Goal: Task Accomplishment & Management: Complete application form

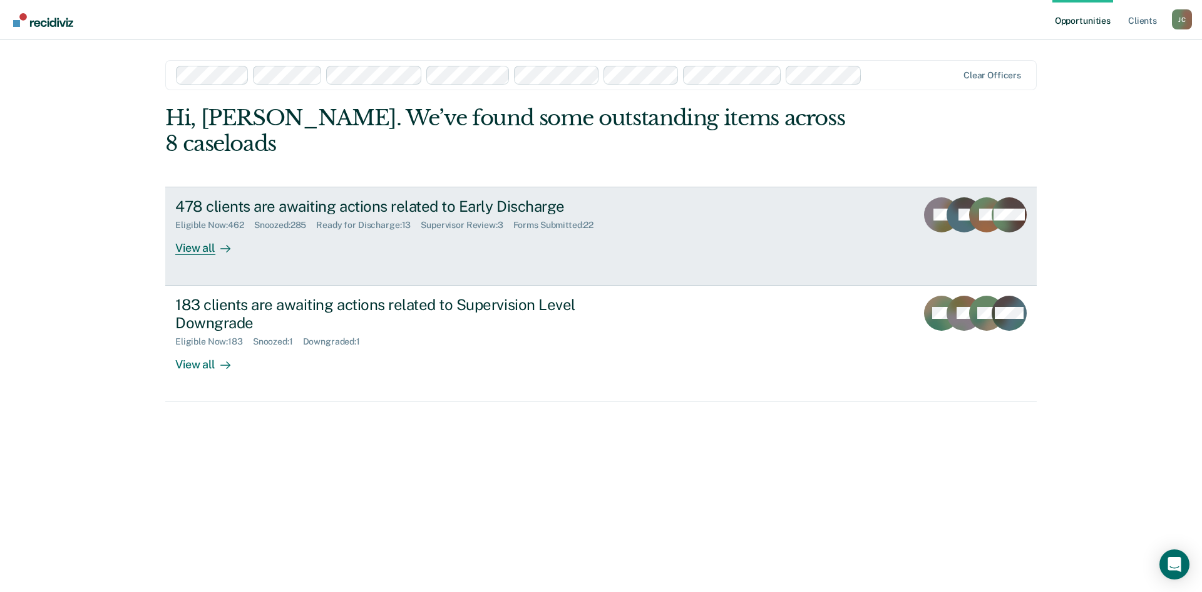
click at [294, 197] on div "478 clients are awaiting actions related to Early Discharge" at bounding box center [395, 206] width 440 height 18
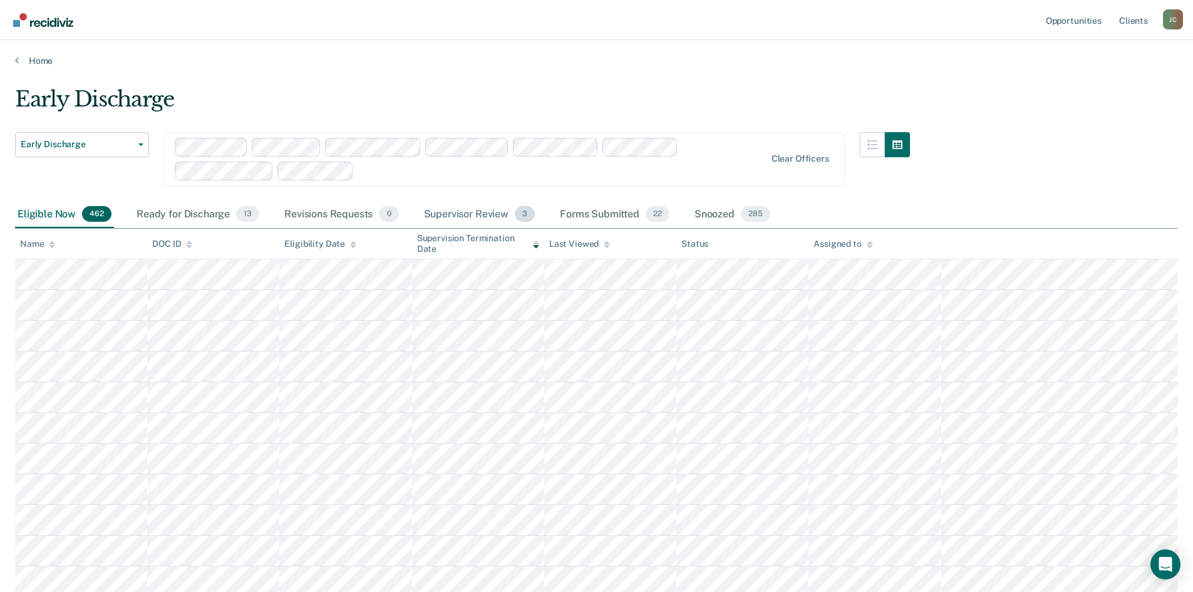
click at [485, 218] on div "Supervisor Review 3" at bounding box center [479, 215] width 116 height 28
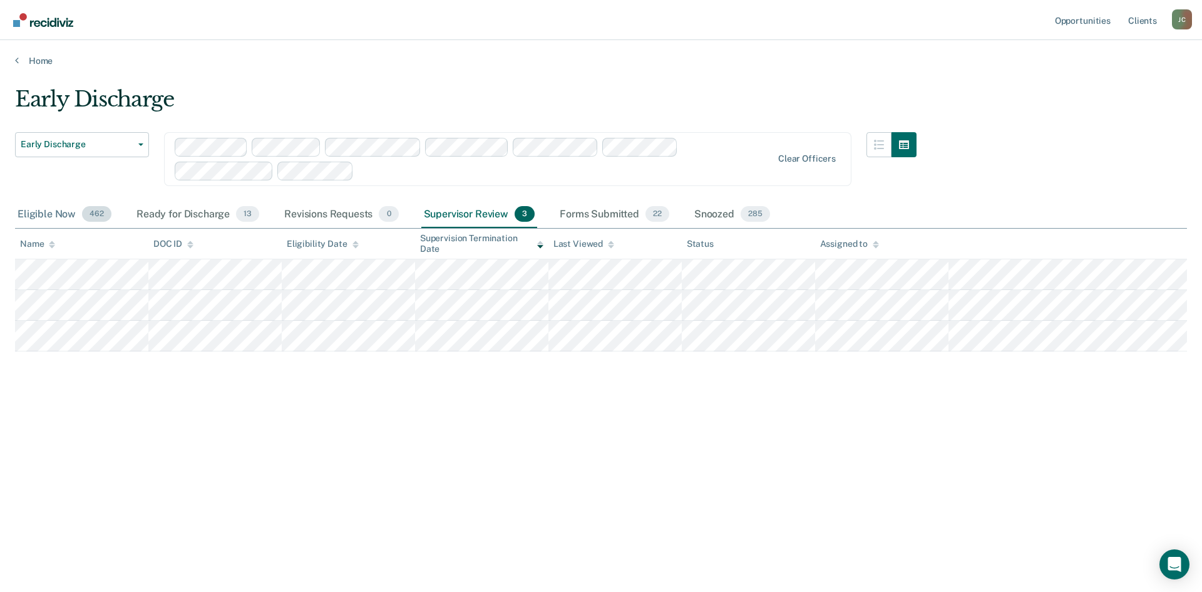
click at [53, 211] on div "Eligible Now 462" at bounding box center [64, 215] width 99 height 28
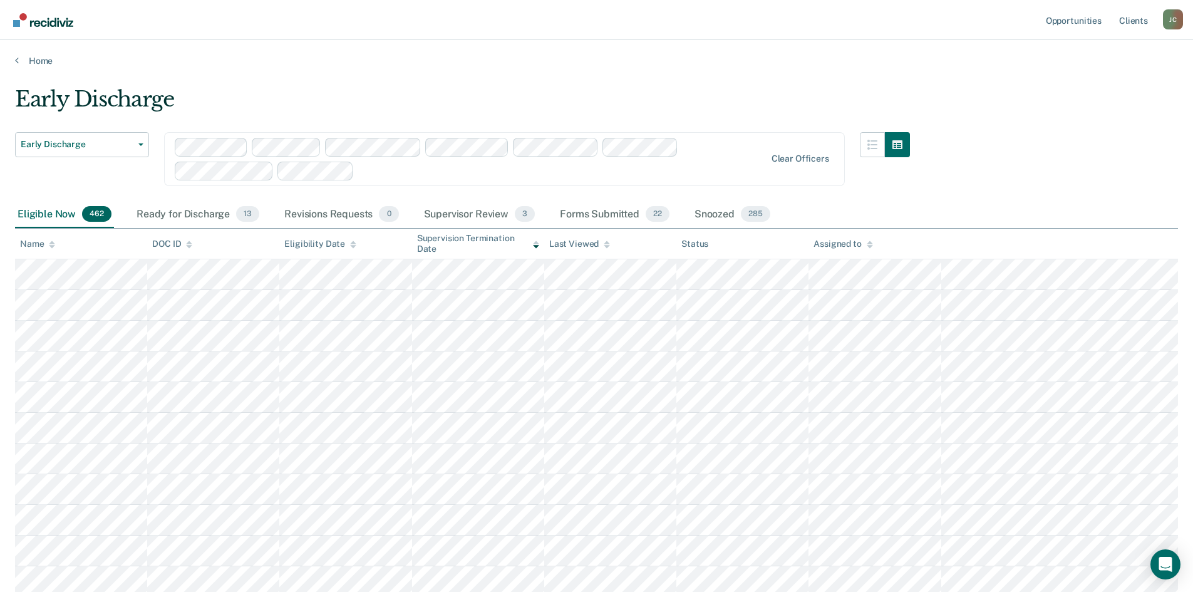
click at [50, 244] on icon at bounding box center [52, 244] width 6 height 8
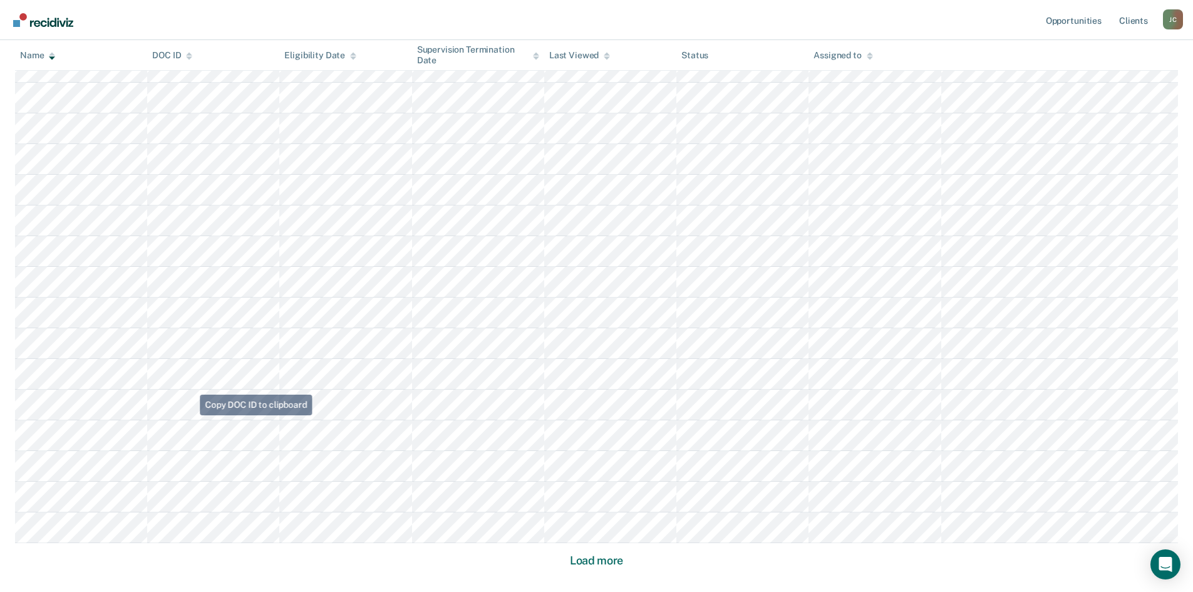
scroll to position [723, 0]
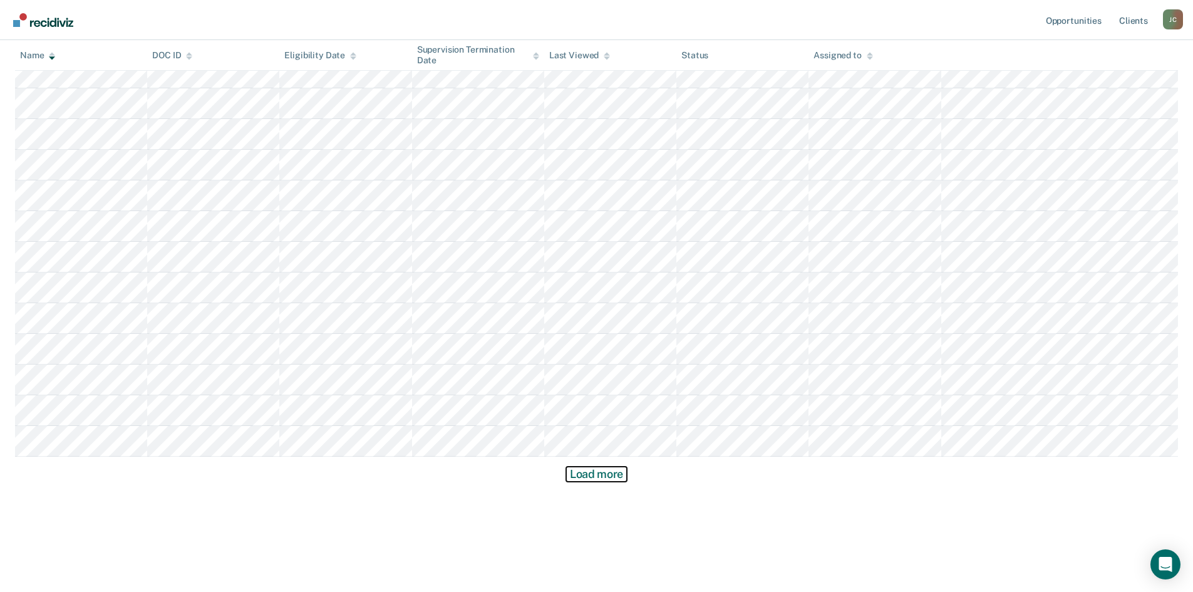
click at [582, 472] on button "Load more" at bounding box center [596, 474] width 61 height 15
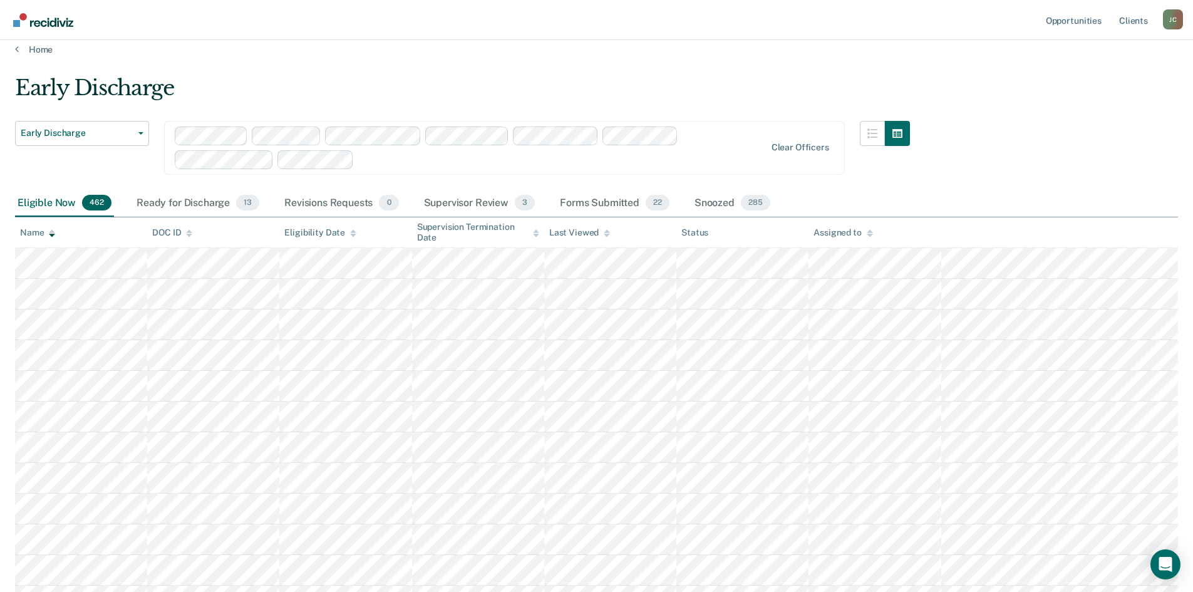
scroll to position [0, 0]
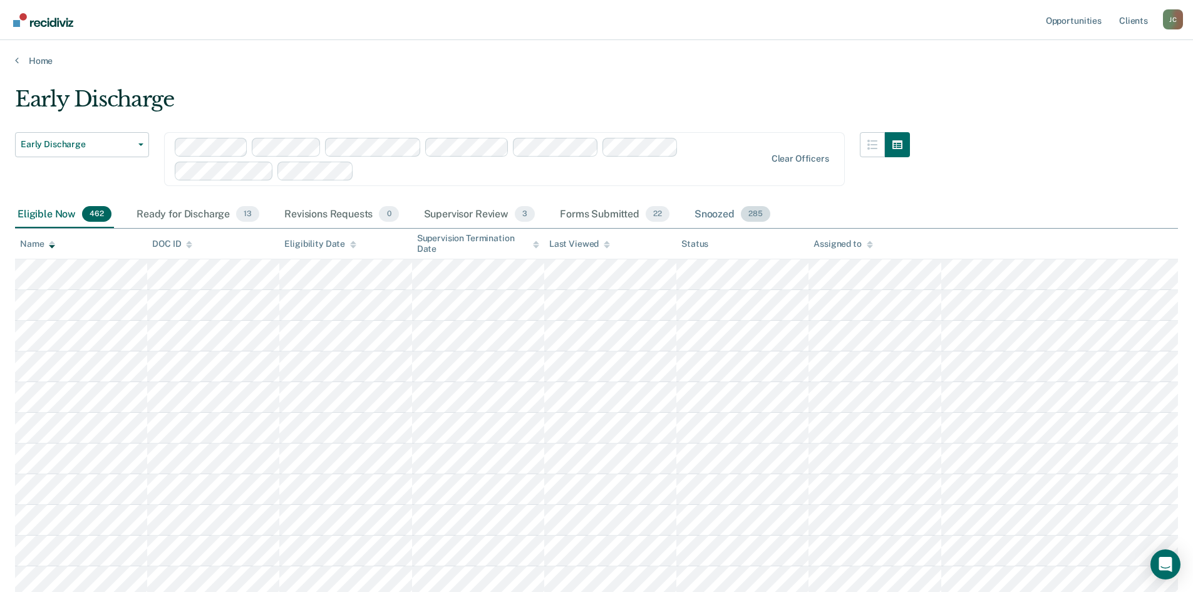
click at [725, 208] on div "Snoozed 285" at bounding box center [732, 215] width 81 height 28
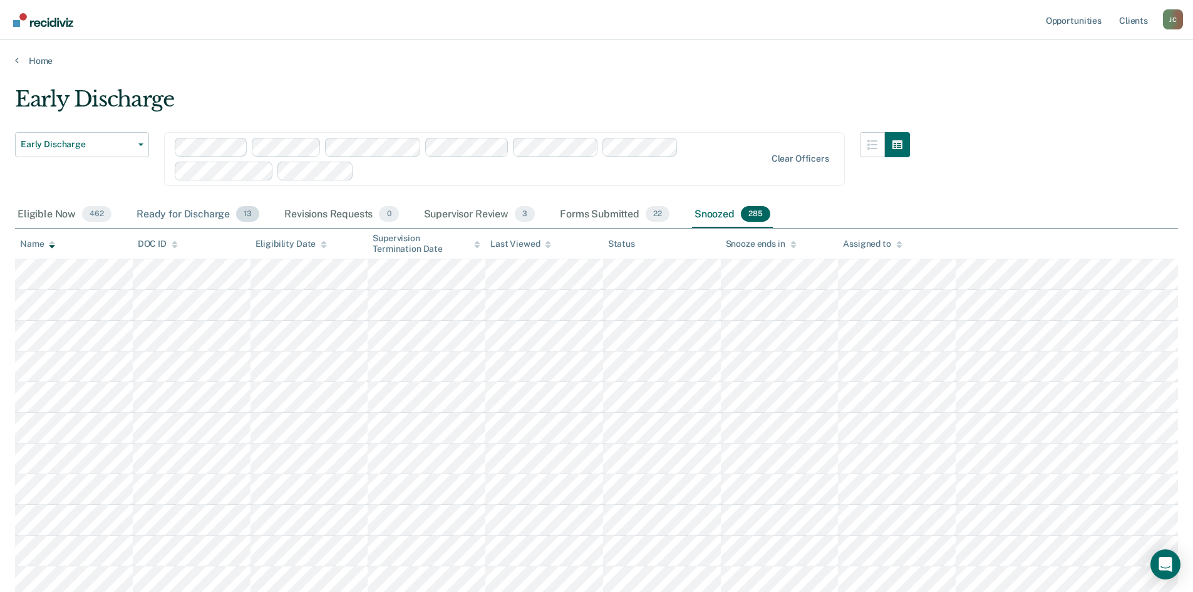
click at [206, 212] on div "Ready for Discharge 13" at bounding box center [198, 215] width 128 height 28
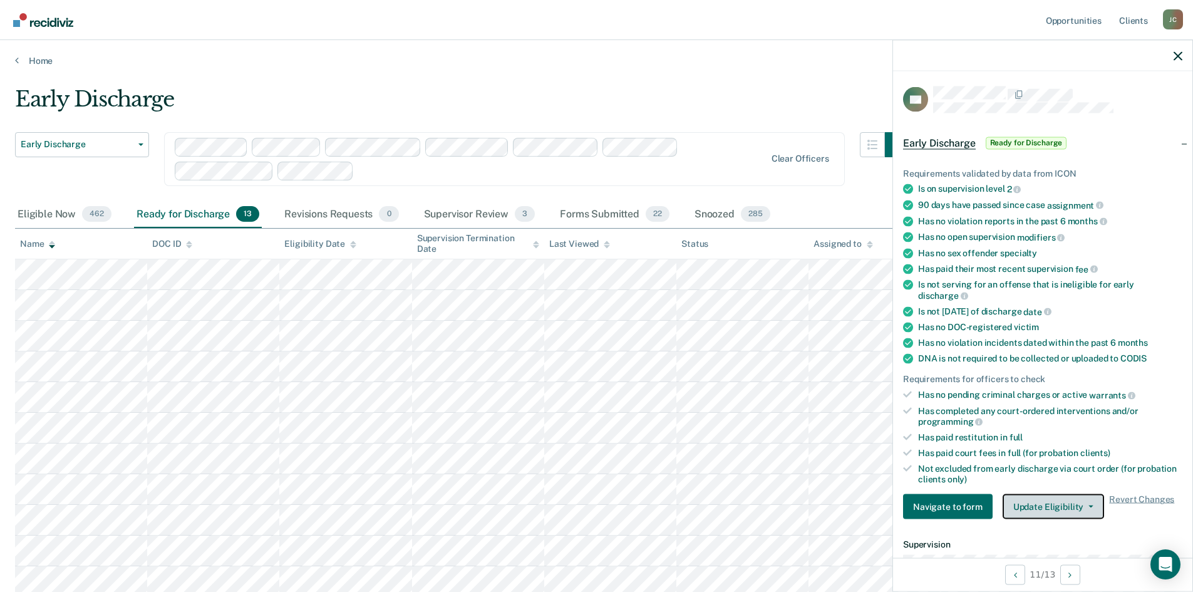
click at [1030, 507] on button "Update Eligibility" at bounding box center [1053, 506] width 101 height 25
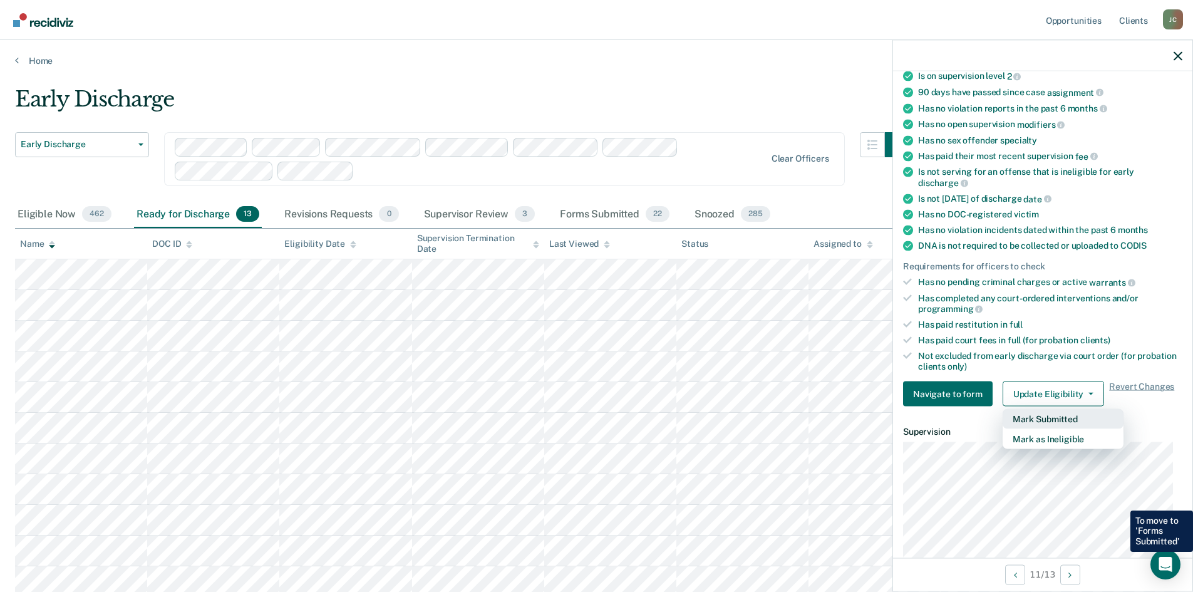
scroll to position [125, 0]
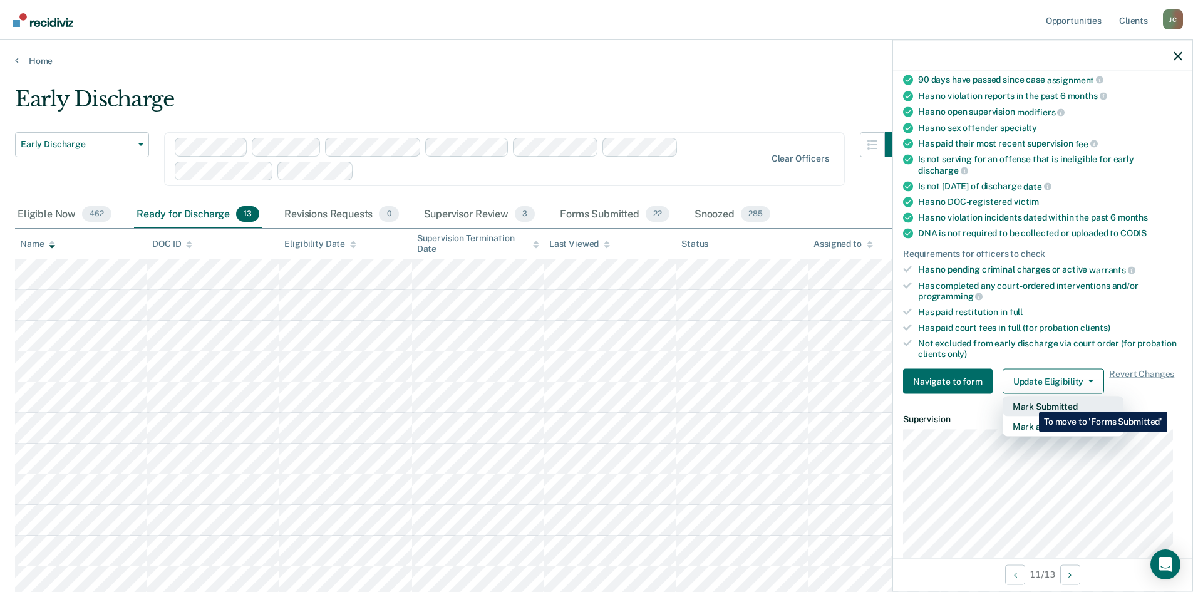
click at [1030, 402] on button "Mark Submitted" at bounding box center [1063, 406] width 121 height 20
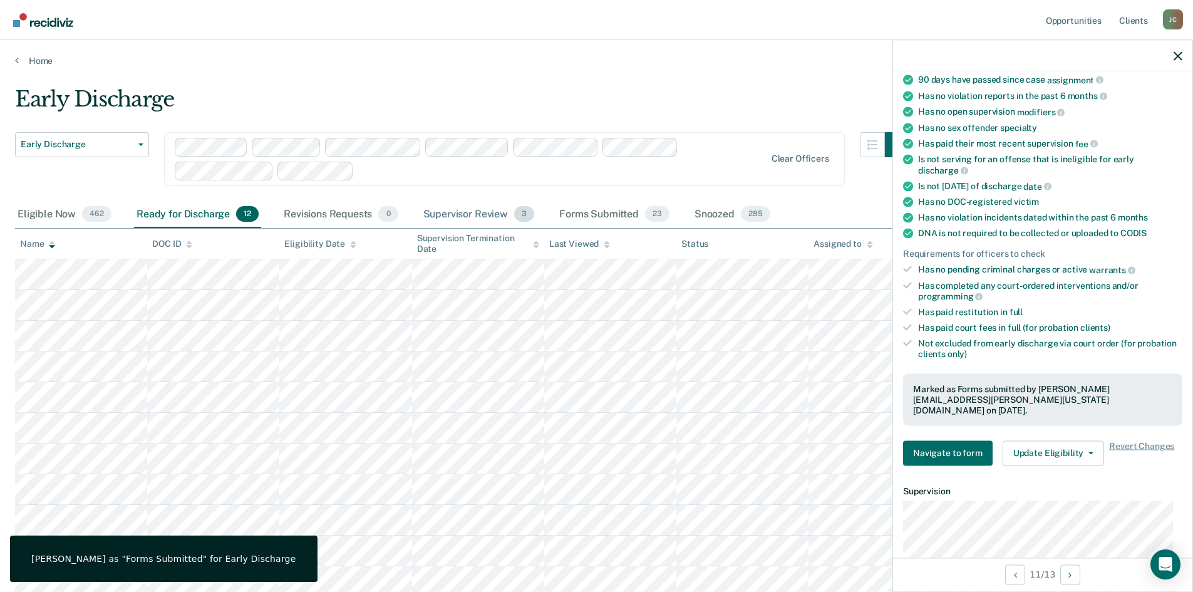
click at [485, 210] on div "Supervisor Review 3" at bounding box center [479, 215] width 116 height 28
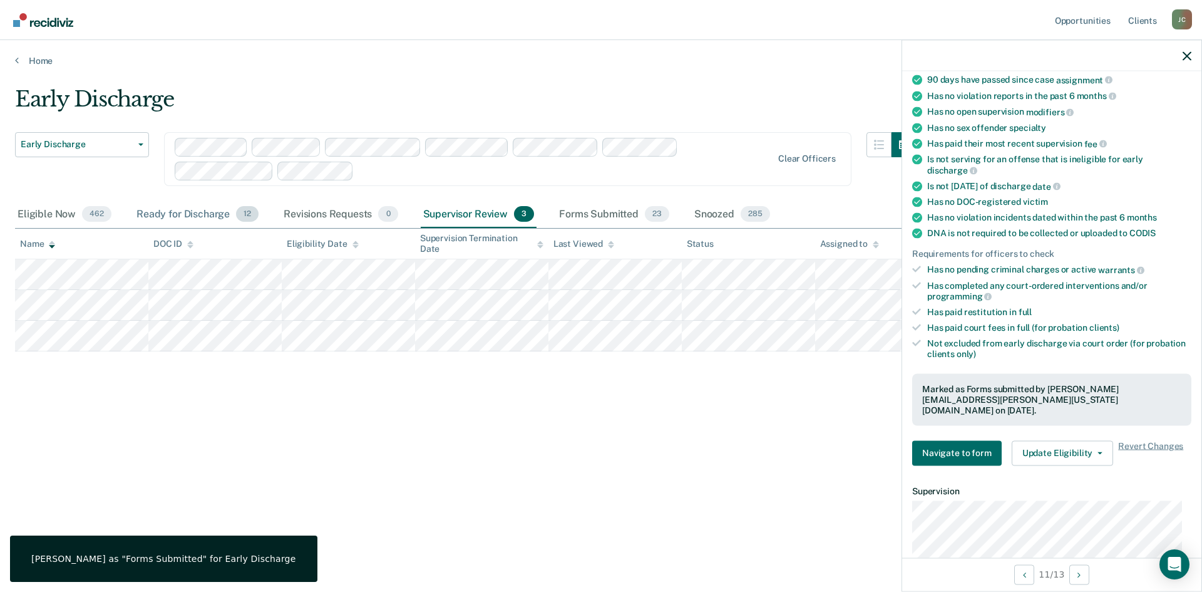
click at [185, 208] on div "Ready for Discharge 12" at bounding box center [197, 215] width 127 height 28
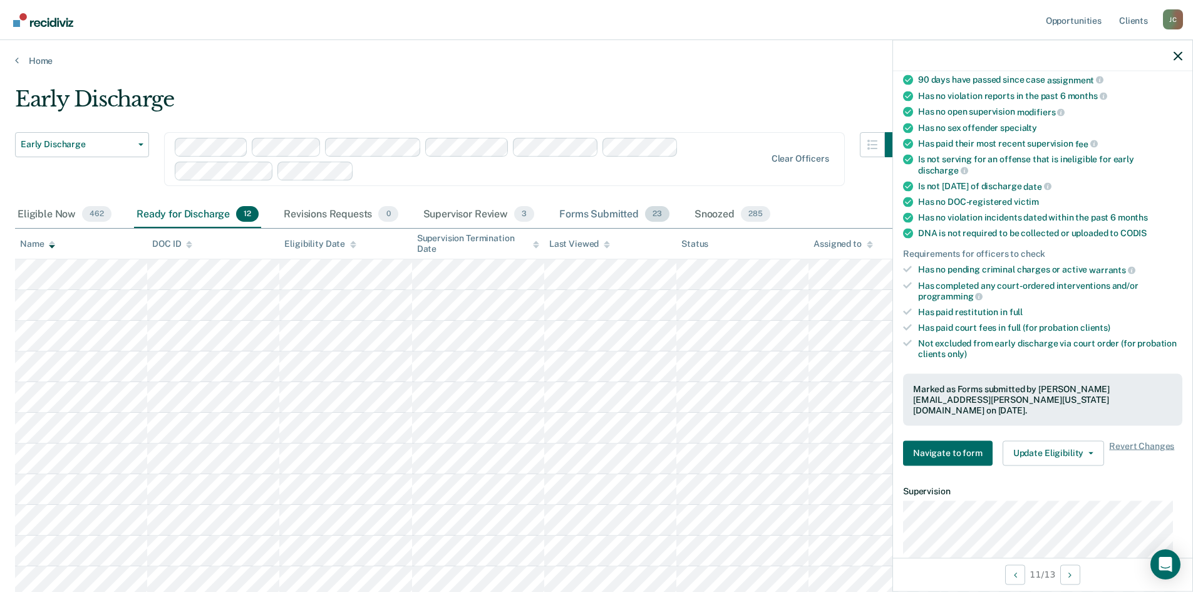
click at [574, 211] on div "Forms Submitted 23" at bounding box center [614, 215] width 115 height 28
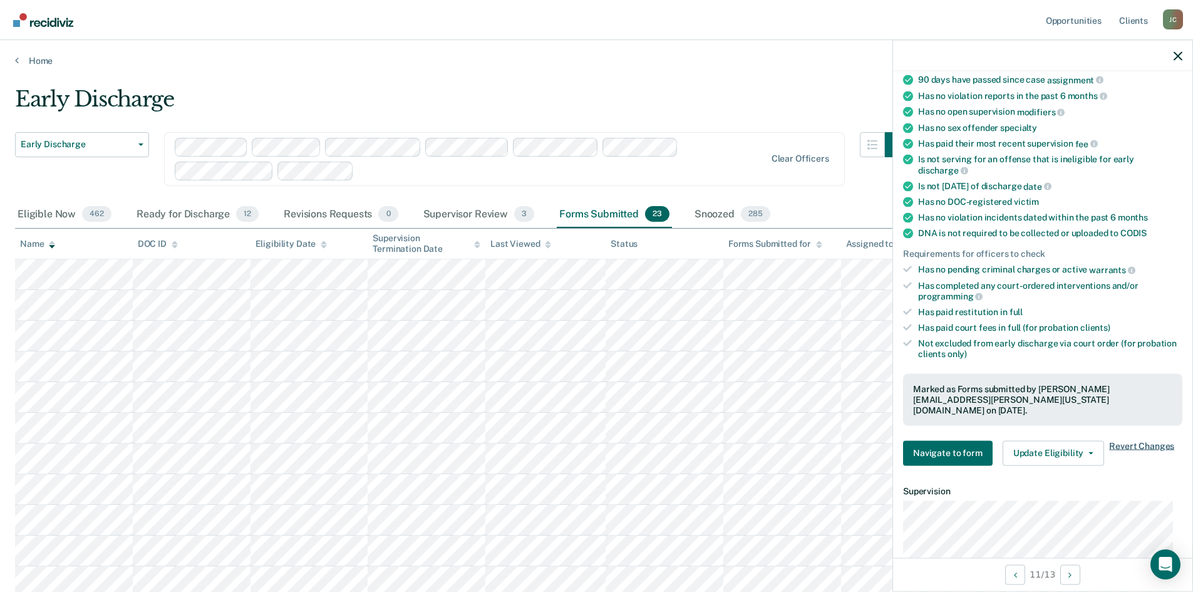
click at [1124, 440] on span "Revert Changes" at bounding box center [1141, 452] width 65 height 25
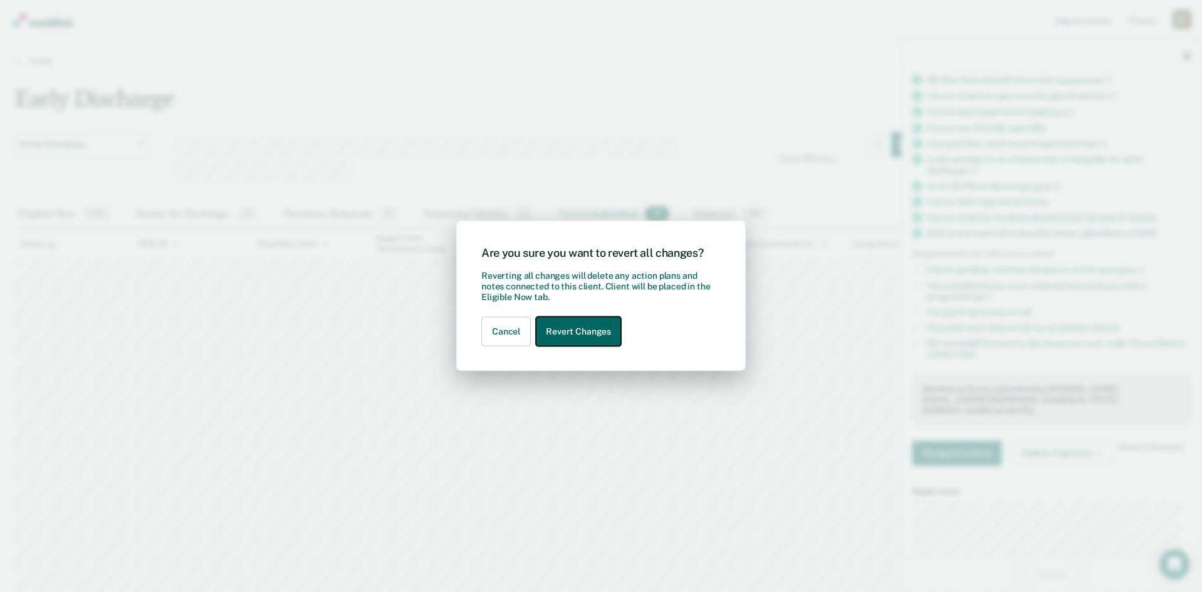
click at [571, 340] on button "Revert Changes" at bounding box center [578, 331] width 85 height 29
